Goal: Task Accomplishment & Management: Manage account settings

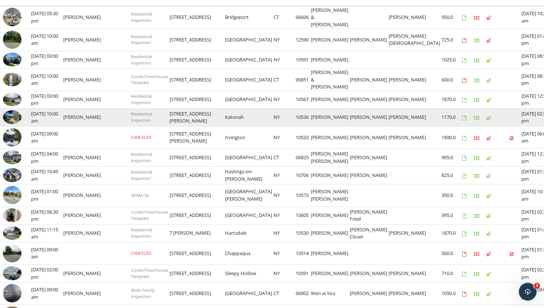
scroll to position [124, 0]
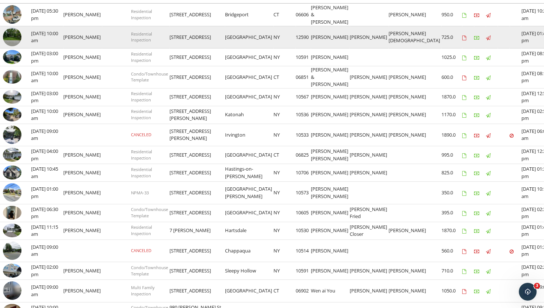
click at [8, 39] on img at bounding box center [12, 37] width 19 height 19
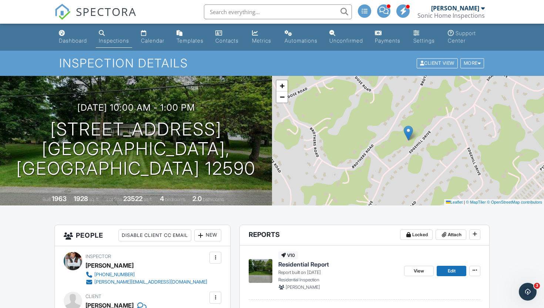
click at [111, 41] on div "Inspections" at bounding box center [114, 40] width 30 height 6
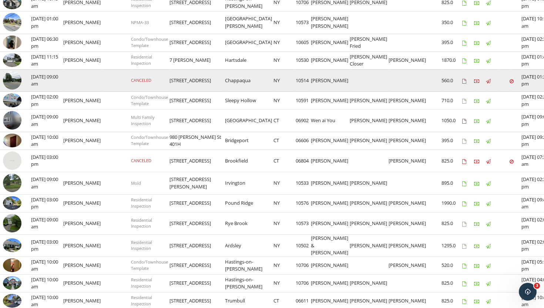
scroll to position [295, 0]
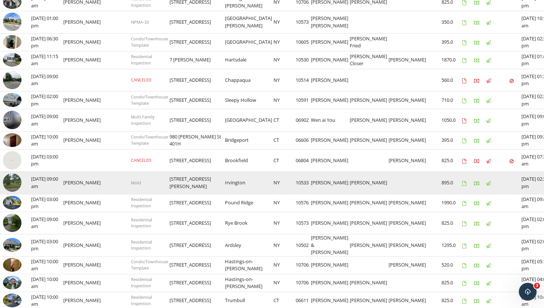
click at [15, 178] on img at bounding box center [12, 182] width 19 height 19
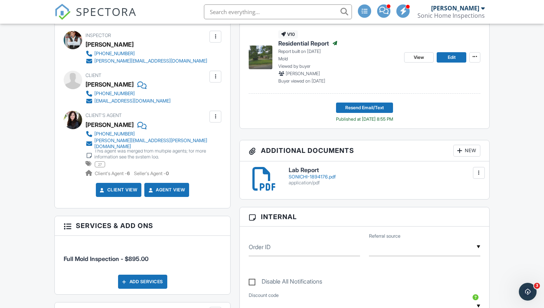
scroll to position [226, 0]
